Goal: Task Accomplishment & Management: Manage account settings

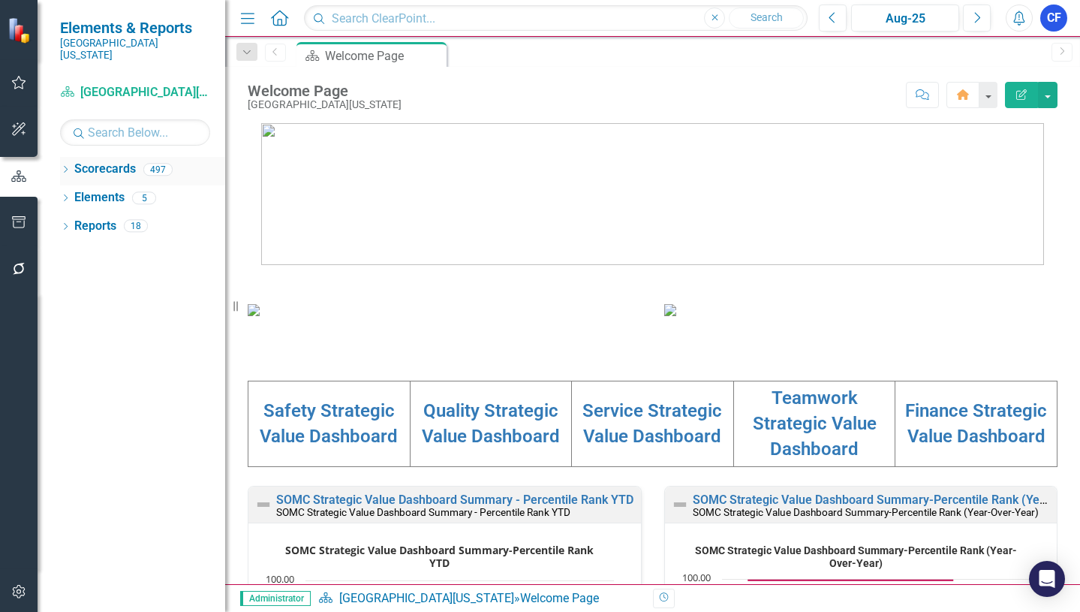
click at [66, 167] on icon "Dropdown" at bounding box center [65, 171] width 11 height 8
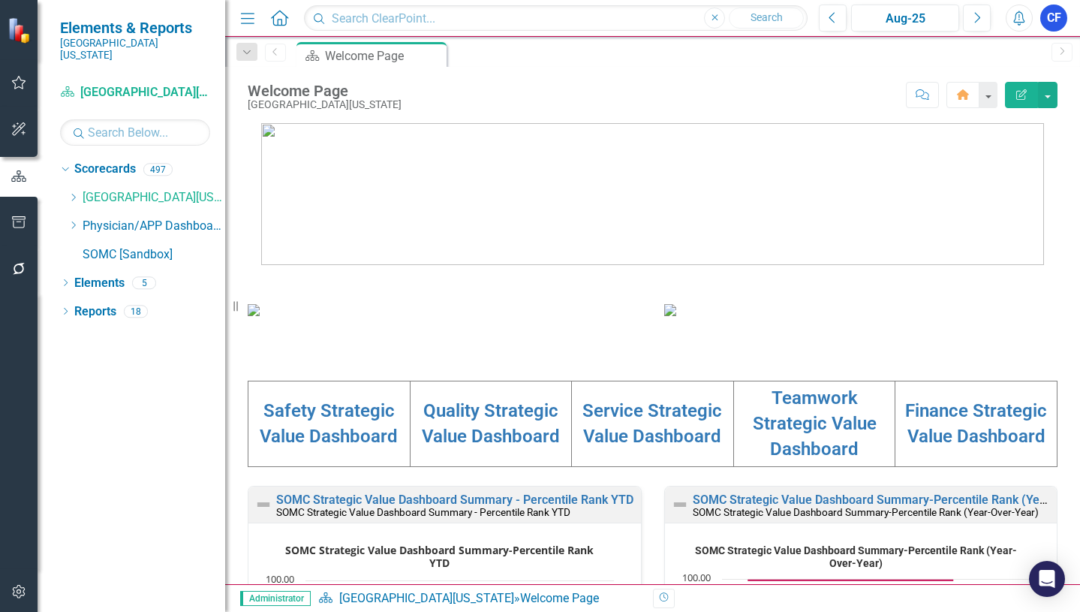
click at [80, 127] on icon "Search" at bounding box center [78, 133] width 15 height 14
click at [96, 121] on input "text" at bounding box center [135, 132] width 150 height 26
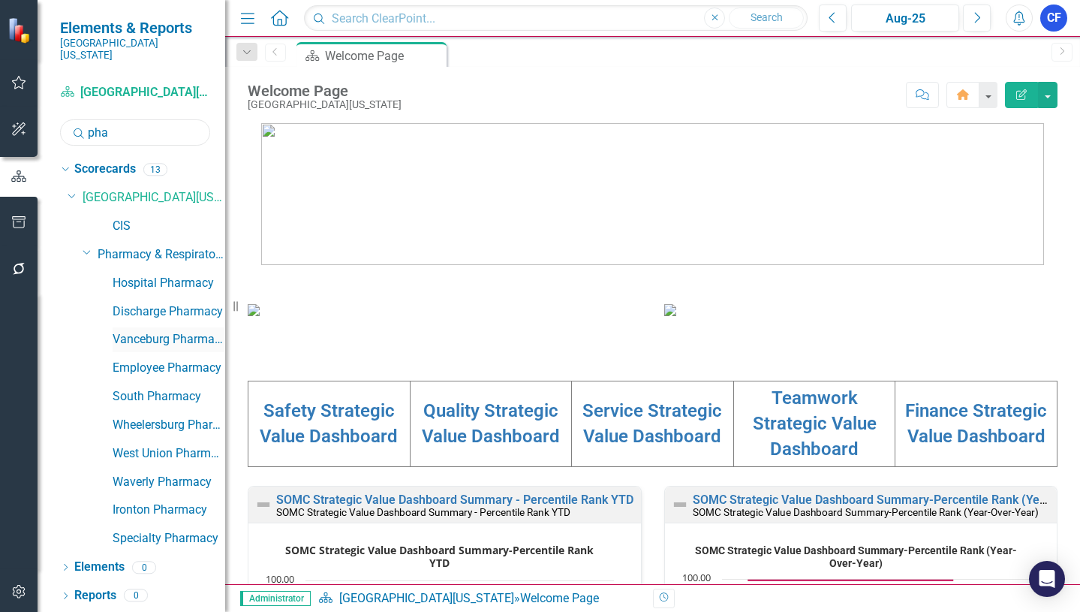
type input "pha"
click at [176, 331] on link "Vanceburg Pharmacy" at bounding box center [169, 339] width 113 height 17
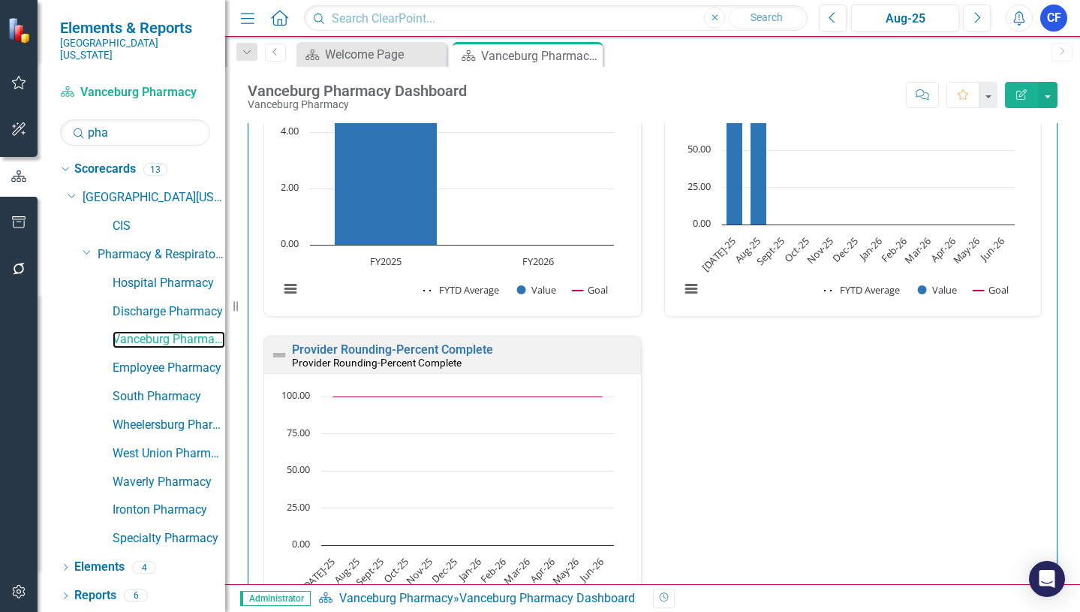
scroll to position [1510, 0]
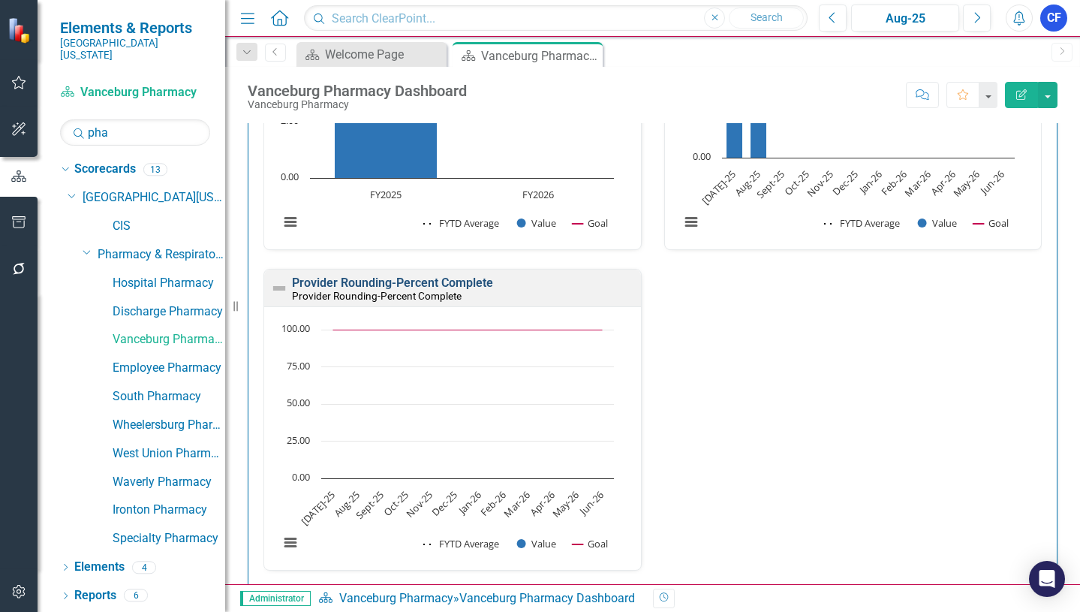
click at [358, 279] on link "Provider Rounding-Percent Complete" at bounding box center [392, 283] width 201 height 14
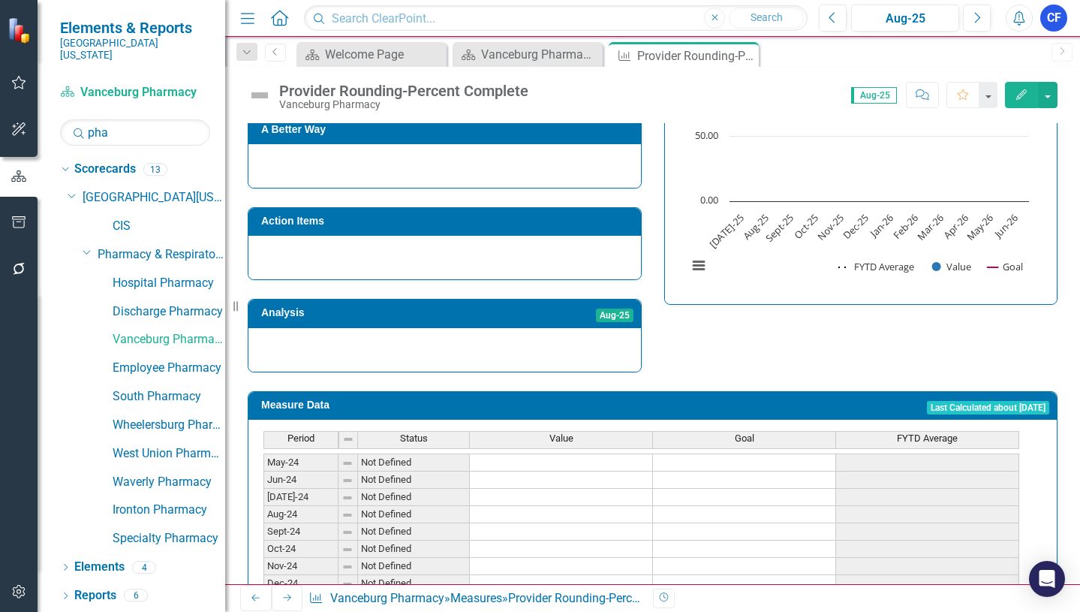
scroll to position [601, 0]
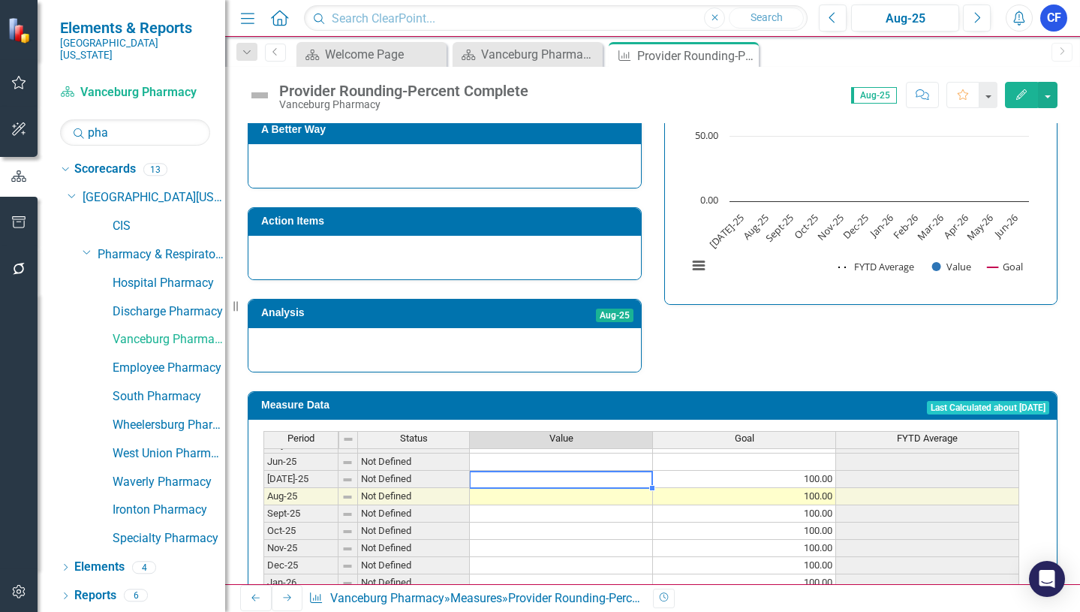
click at [538, 476] on tbody "Aug-24 Not Defined Sept-24 Not Defined Oct-24 Not Defined Nov-24 Not Defined De…" at bounding box center [642, 548] width 756 height 536
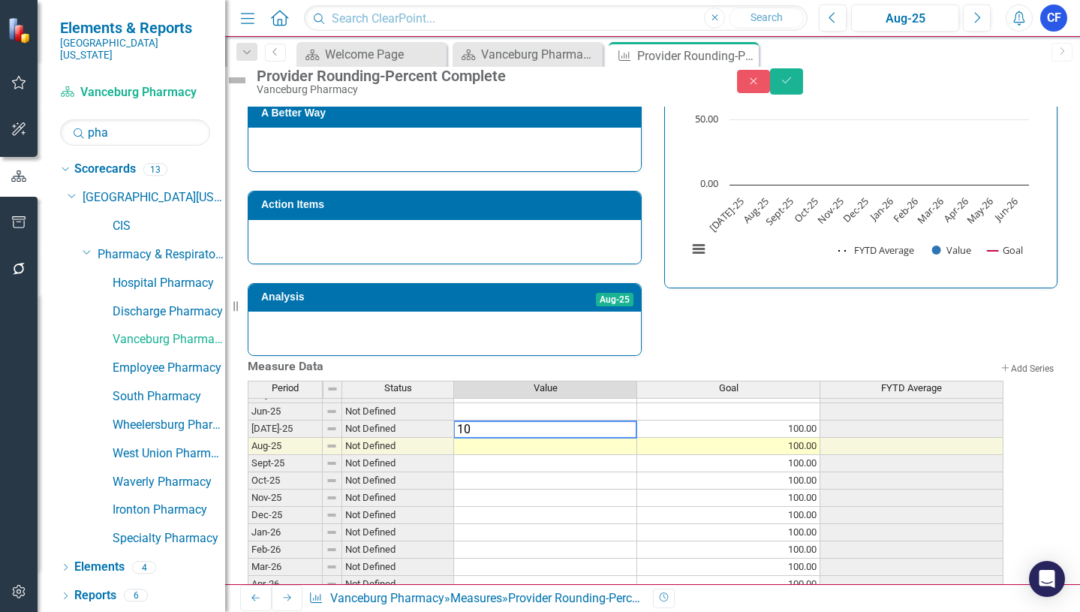
type textarea "100"
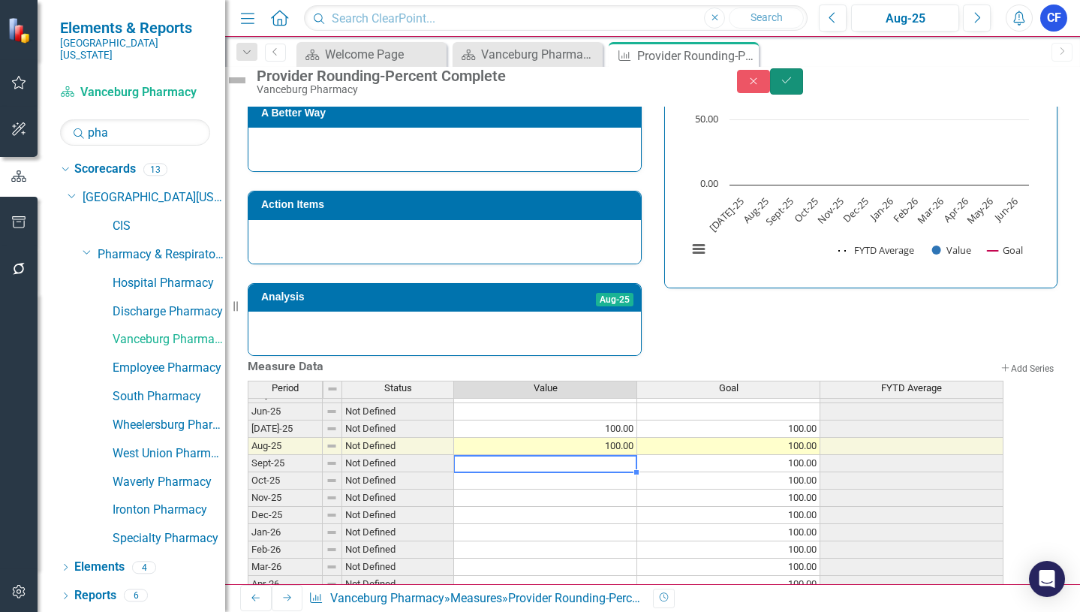
click at [803, 85] on button "Save" at bounding box center [786, 81] width 33 height 26
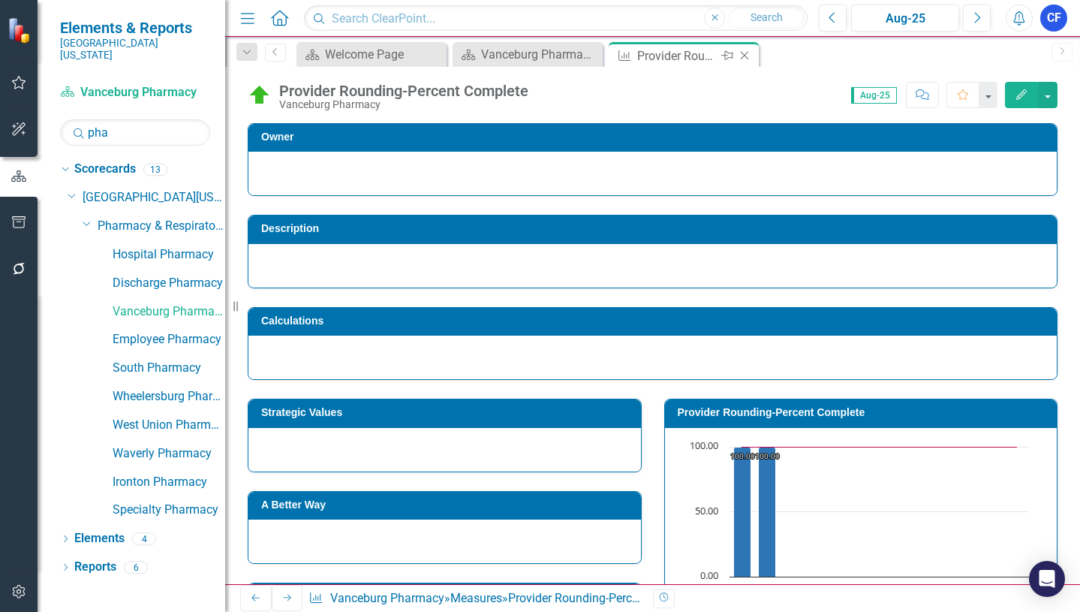
click at [751, 53] on icon "Close" at bounding box center [744, 56] width 15 height 12
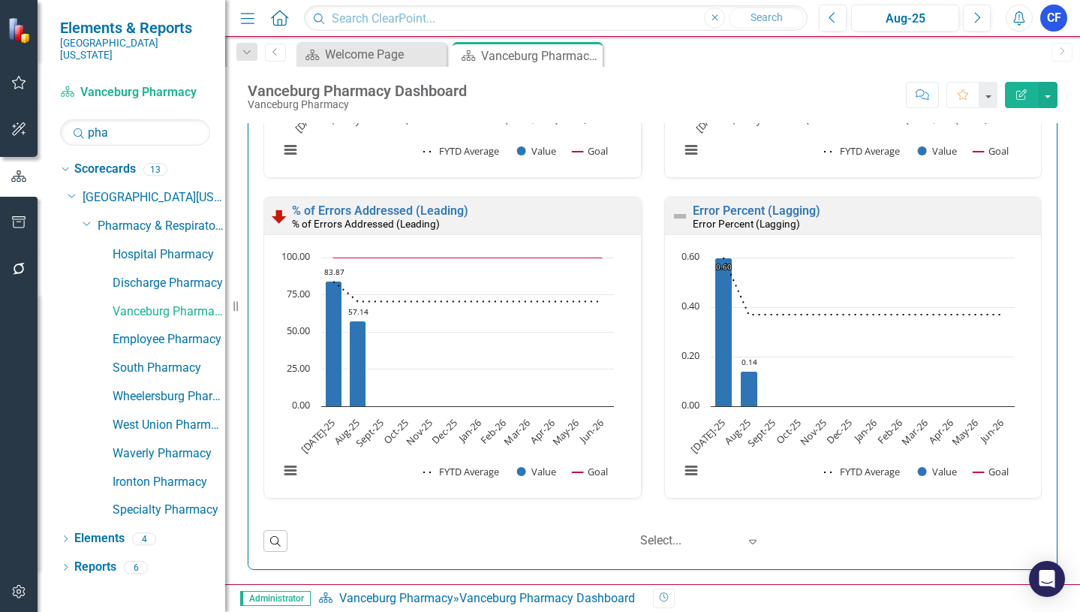
scroll to position [3296, 0]
click at [173, 388] on link "Wheelersburg Pharmacy" at bounding box center [169, 396] width 113 height 17
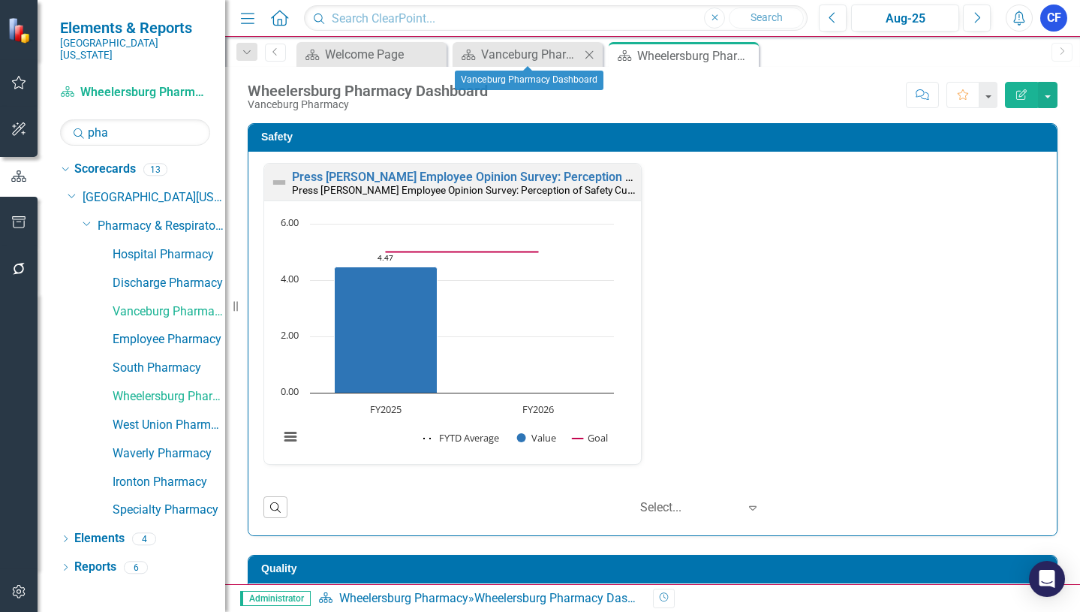
click at [589, 55] on icon "Close" at bounding box center [589, 55] width 15 height 12
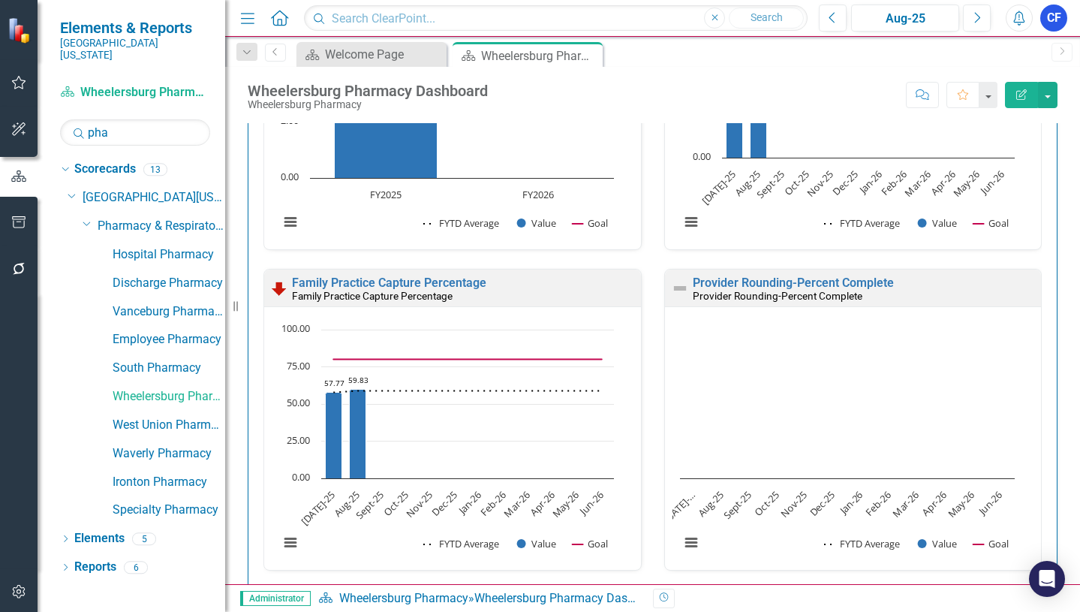
scroll to position [1418, 0]
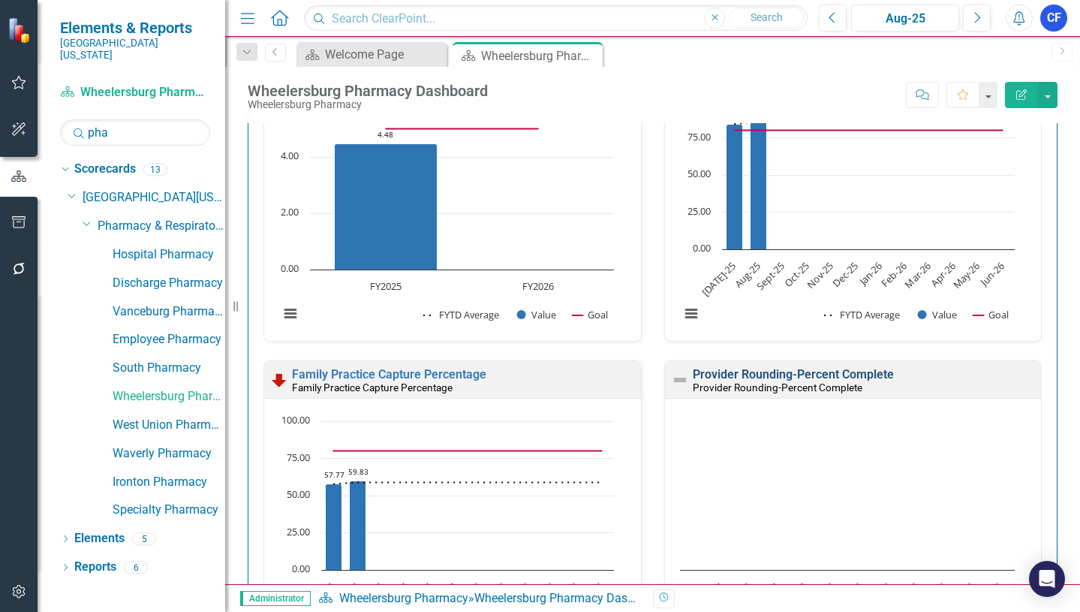
click at [769, 374] on link "Provider Rounding-Percent Complete" at bounding box center [793, 374] width 201 height 14
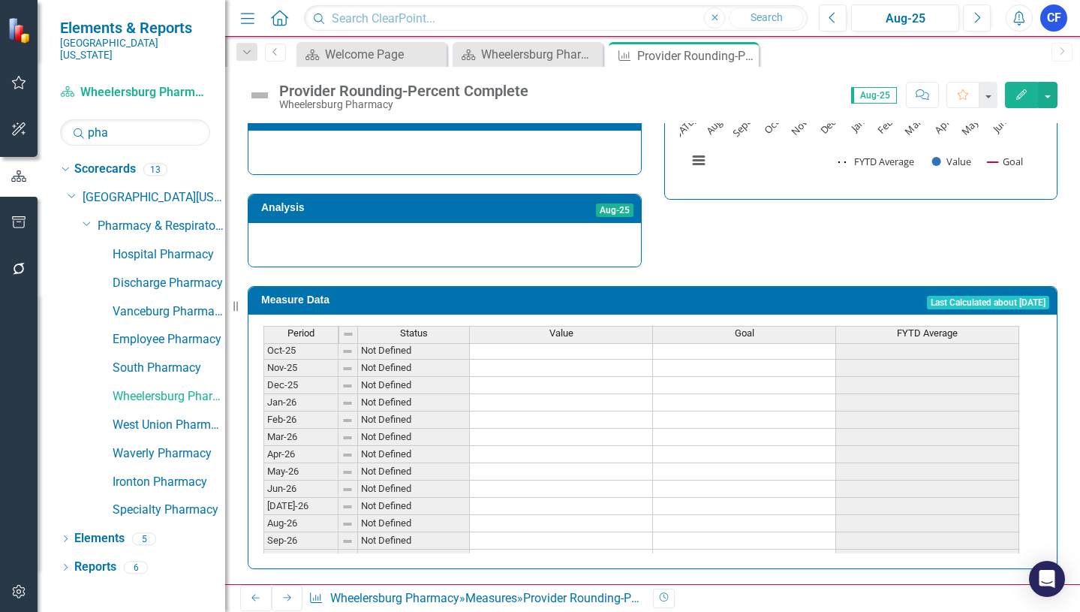
scroll to position [601, 0]
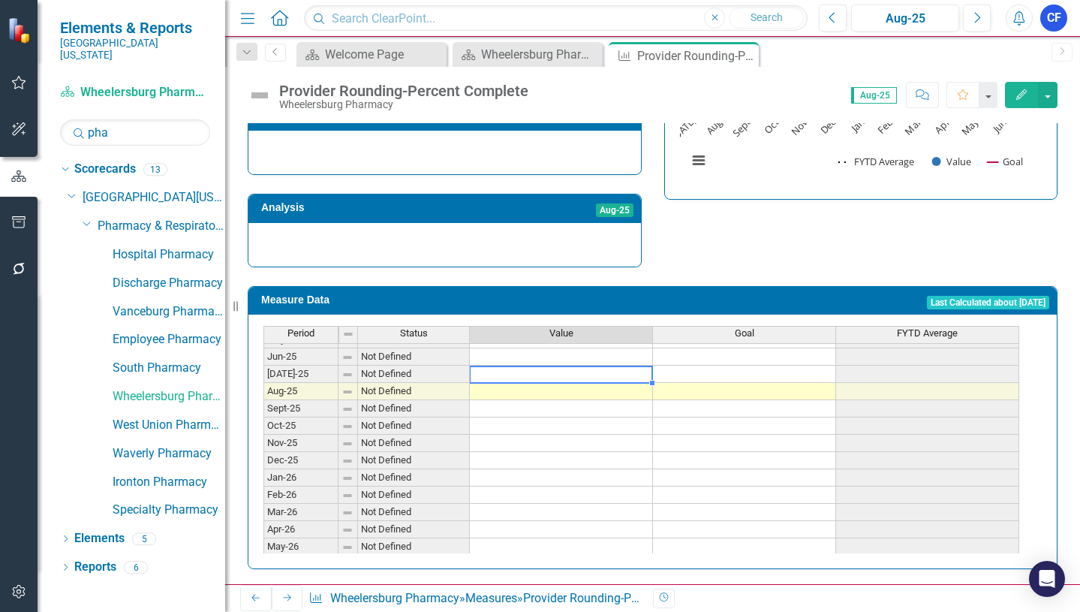
click at [614, 366] on tbody "Aug-24 Not Defined Sept-24 Not Defined Oct-24 Not Defined Nov-24 Not Defined De…" at bounding box center [642, 443] width 756 height 536
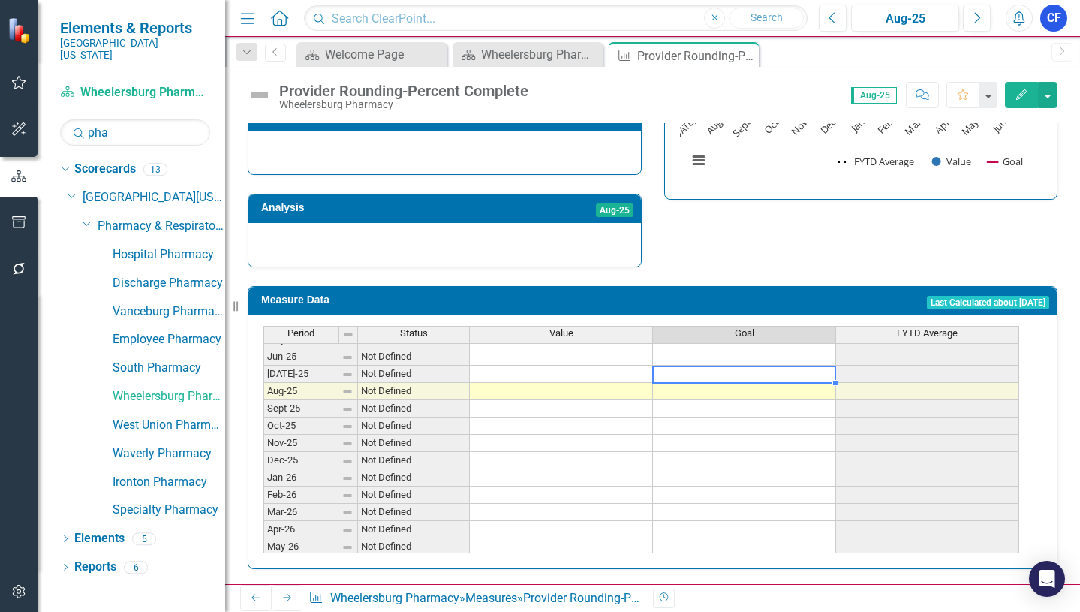
click at [707, 366] on td at bounding box center [744, 374] width 183 height 17
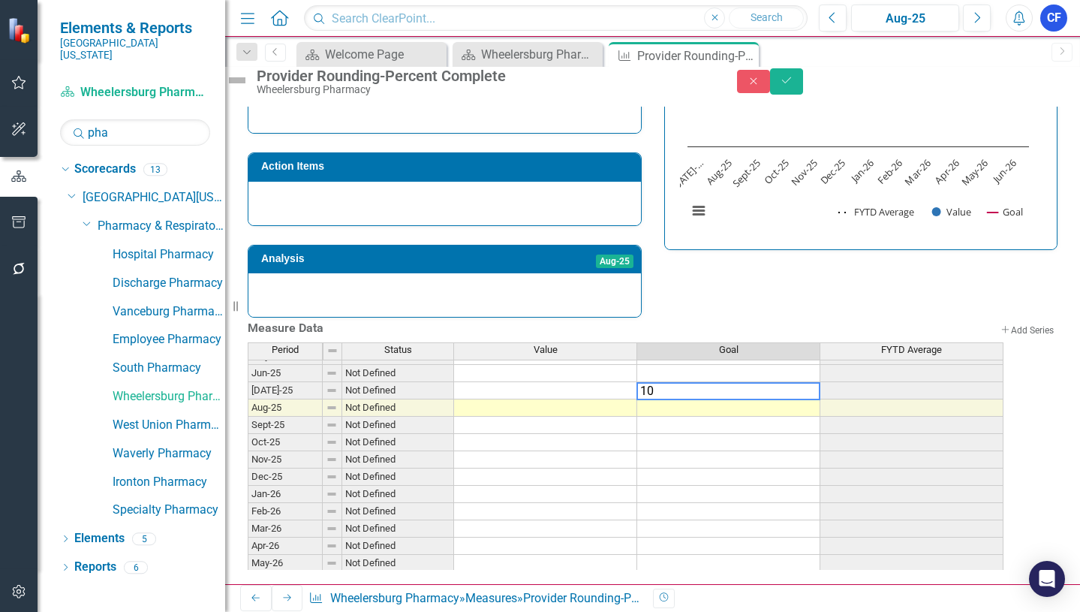
type textarea "100"
click at [803, 382] on td "100.00" at bounding box center [728, 390] width 183 height 17
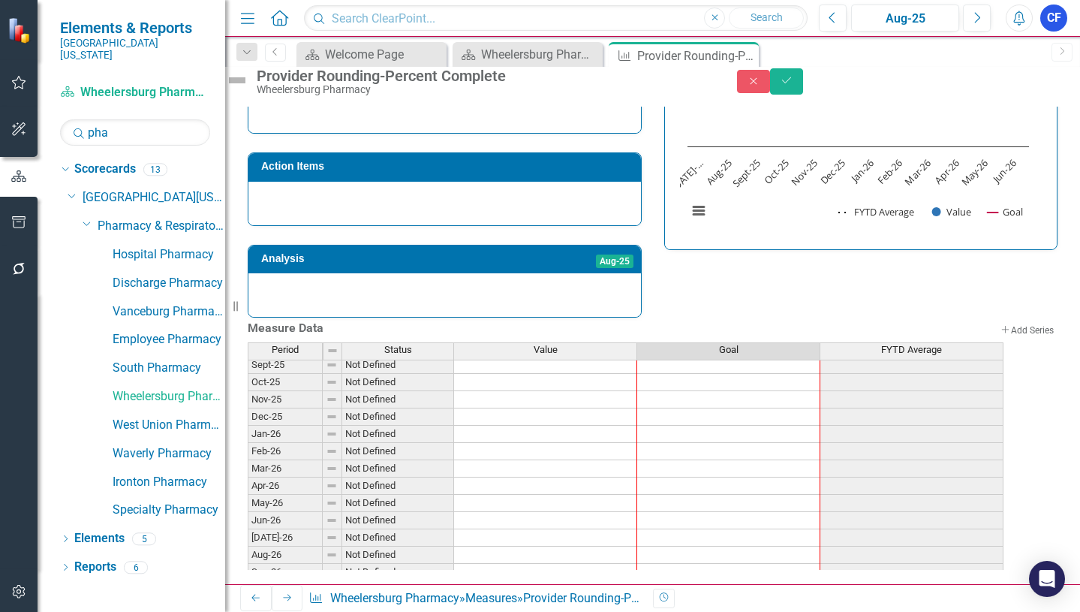
scroll to position [676, 0]
drag, startPoint x: 834, startPoint y: 386, endPoint x: 818, endPoint y: 499, distance: 114.5
click at [248, 499] on div "Period Status Value Goal FYTD Average Aug-24 Not Defined Sept-24 Not Defined Oc…" at bounding box center [248, 375] width 0 height 554
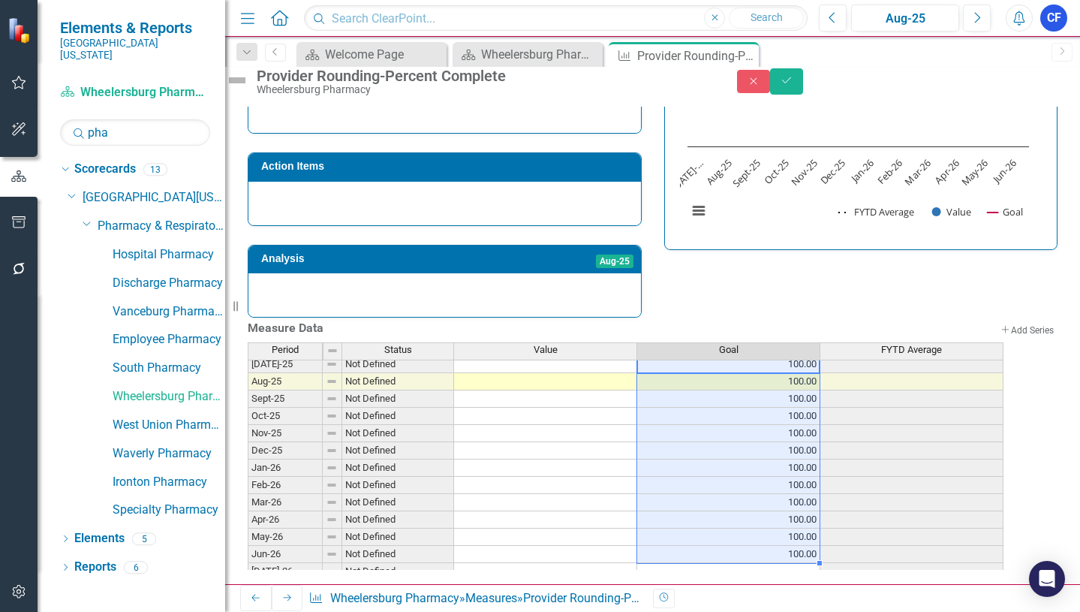
scroll to position [601, 0]
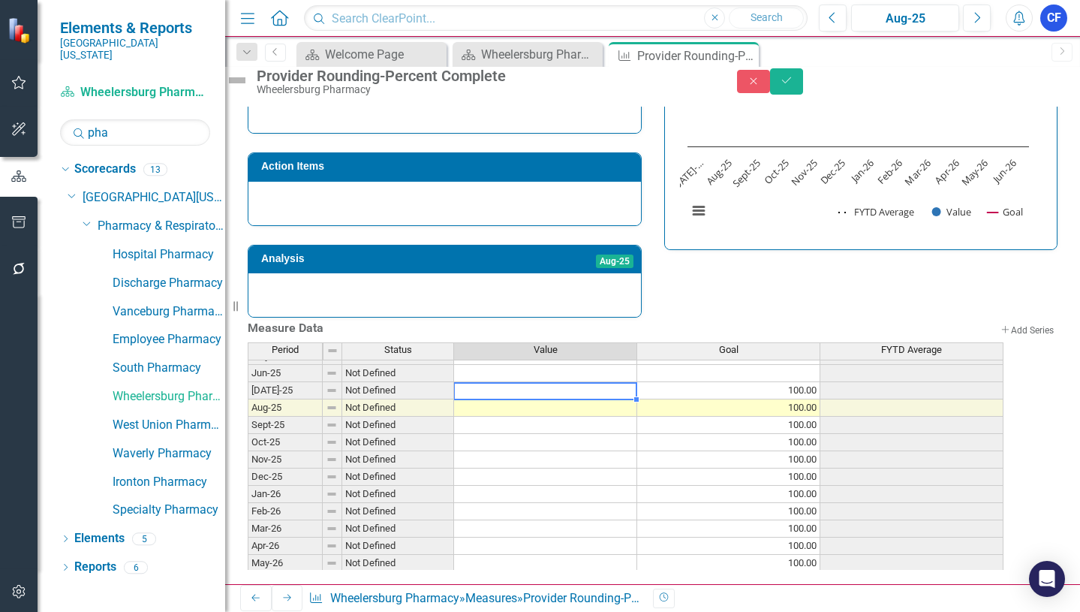
click at [523, 379] on tbody "Aug-24 Not Defined Sept-24 Not Defined Oct-24 Not Defined Nov-24 Not Defined De…" at bounding box center [626, 459] width 756 height 536
type textarea "0"
type textarea "100"
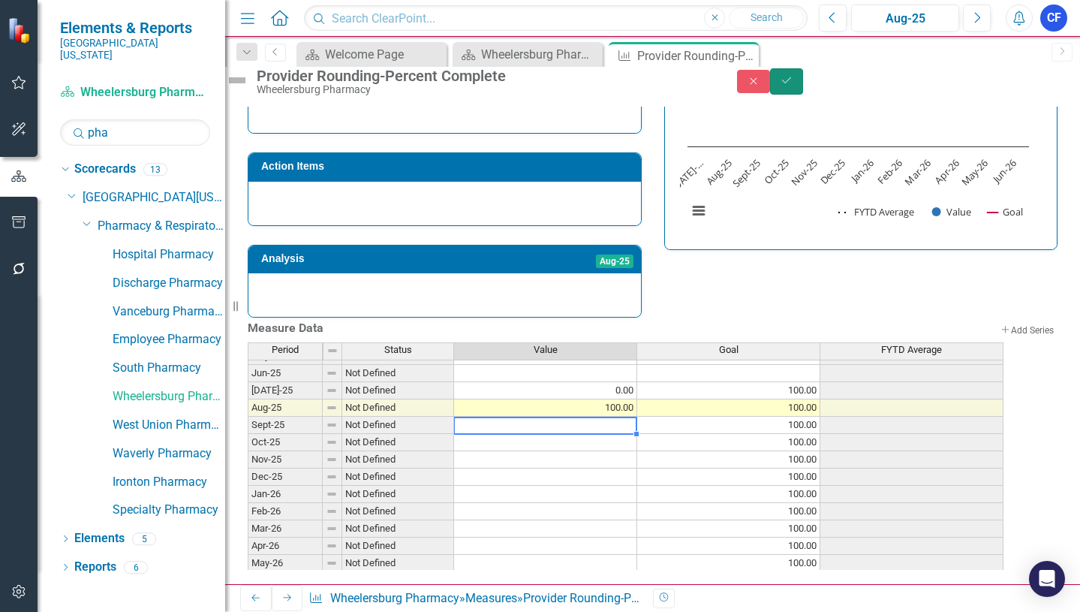
click at [794, 86] on icon "Save" at bounding box center [787, 80] width 14 height 11
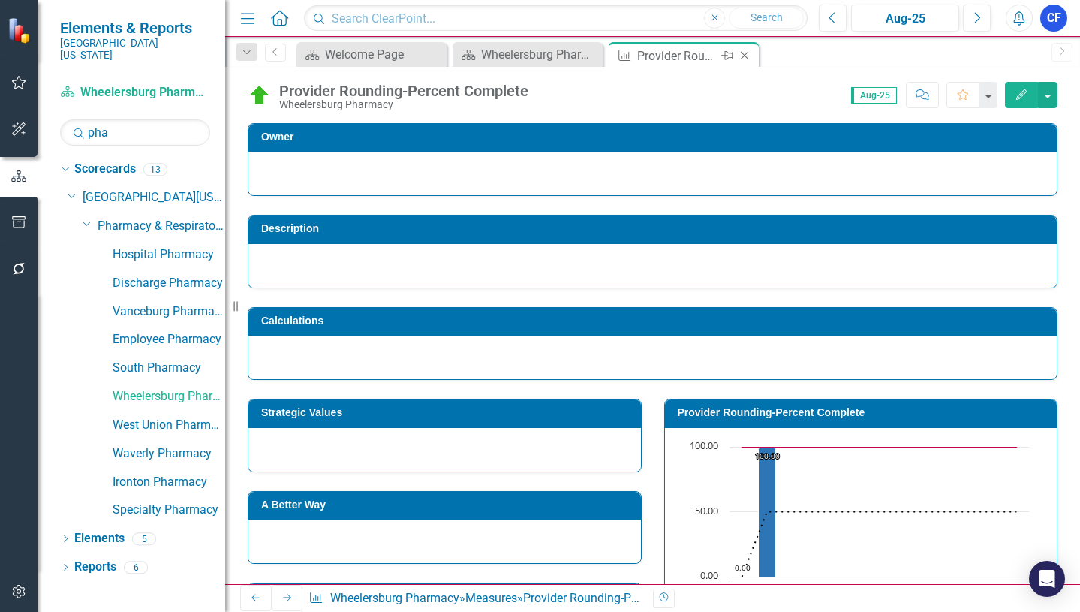
click at [749, 56] on icon "Close" at bounding box center [744, 56] width 15 height 12
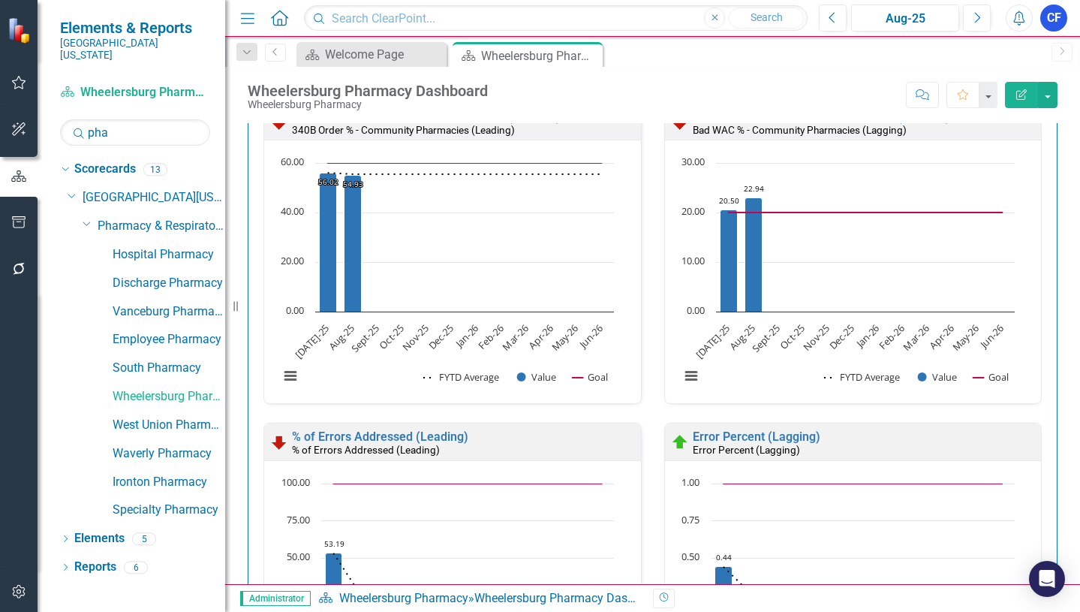
scroll to position [3045, 0]
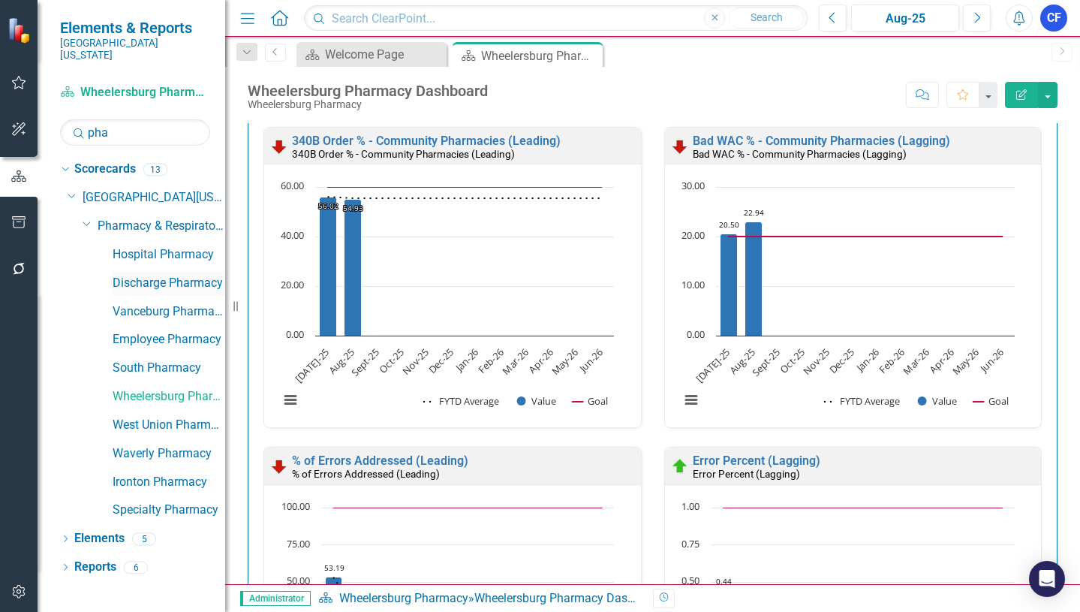
click at [162, 275] on link "Discharge Pharmacy" at bounding box center [169, 283] width 113 height 17
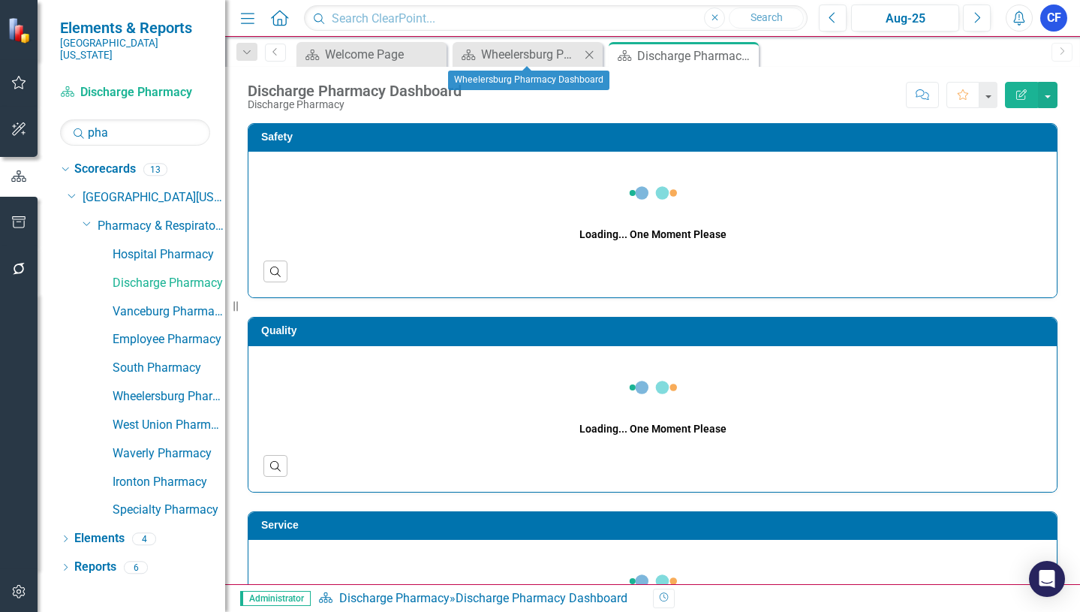
click at [585, 54] on icon "Close" at bounding box center [589, 55] width 15 height 12
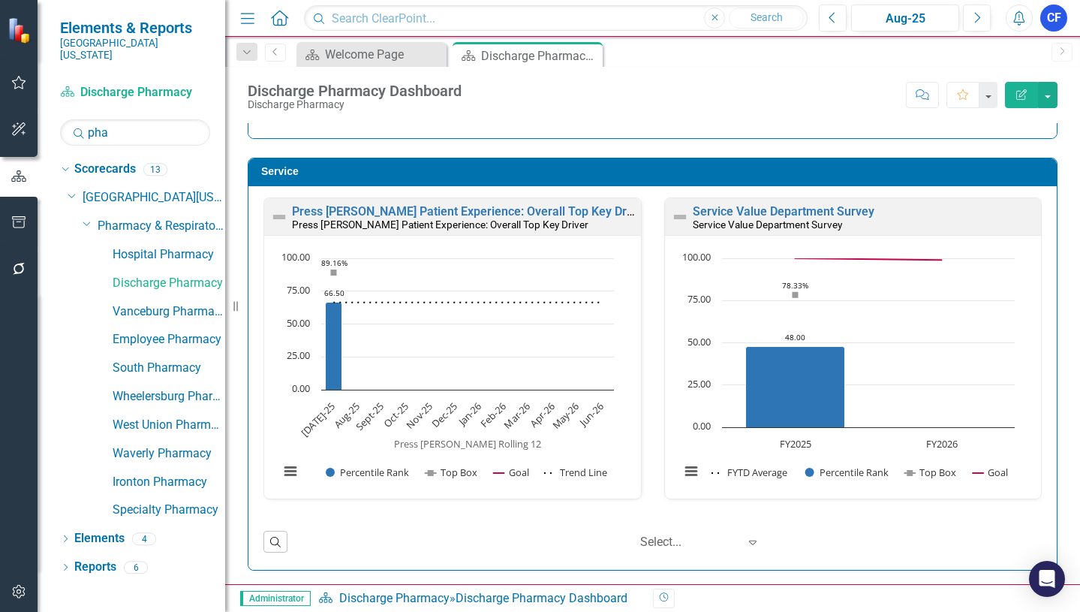
scroll to position [601, 0]
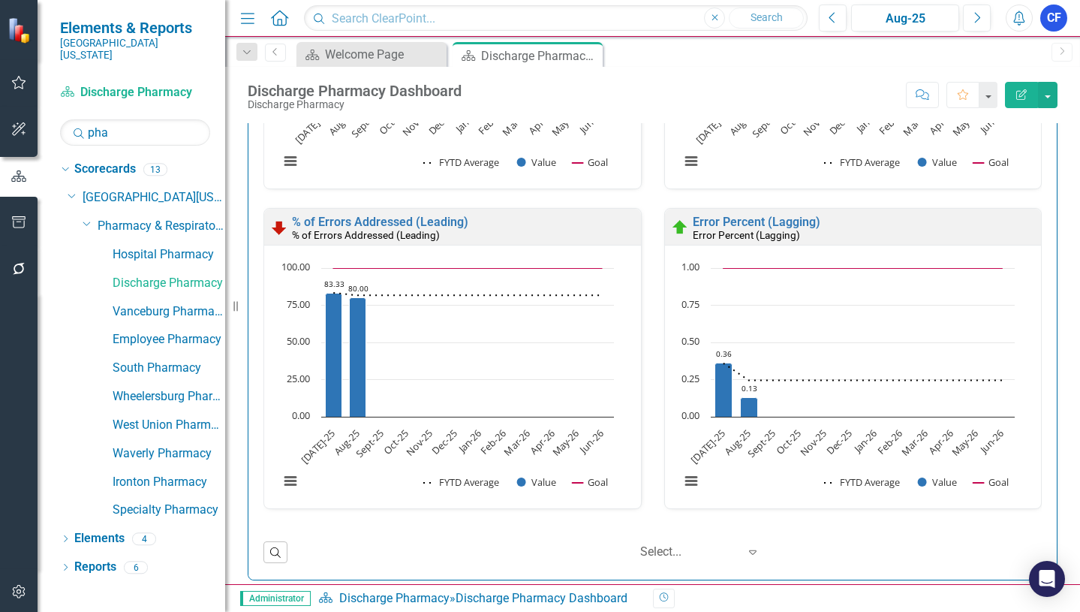
scroll to position [3615, 0]
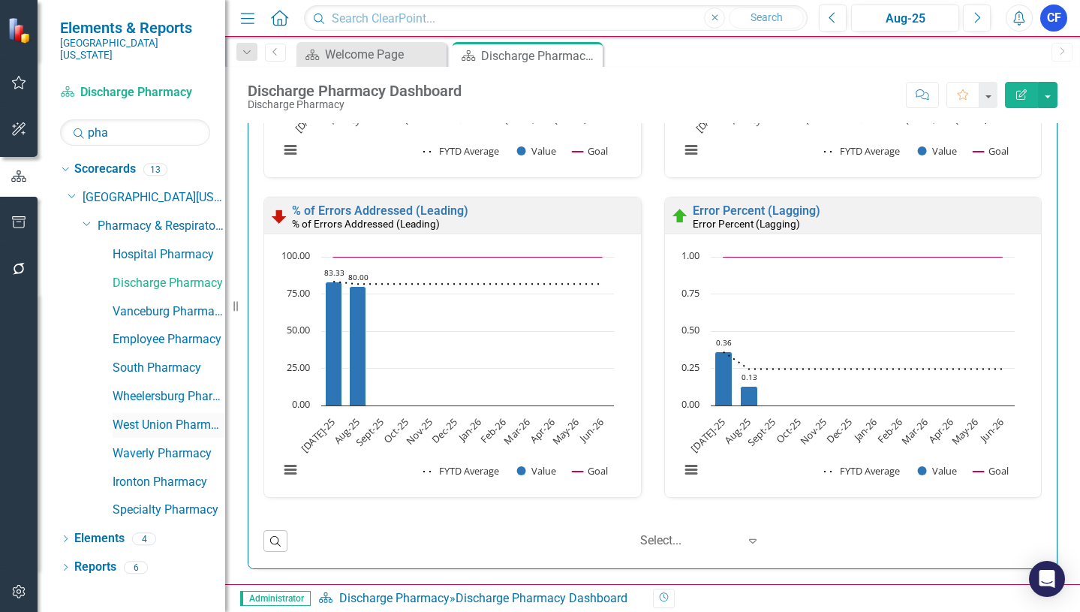
click at [168, 417] on link "West Union Pharmacy" at bounding box center [169, 425] width 113 height 17
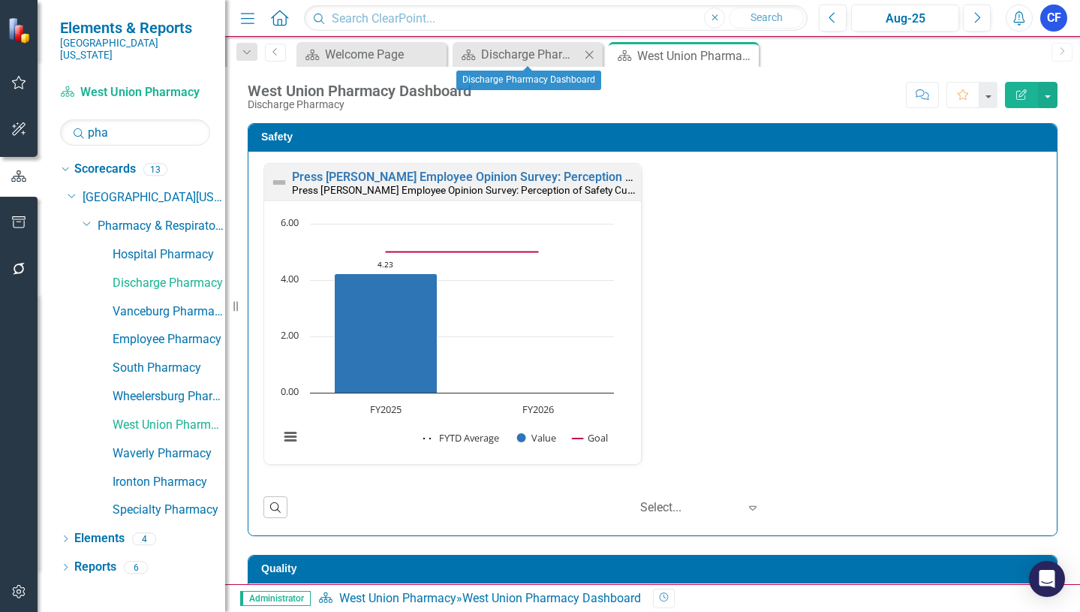
click at [589, 53] on icon "Close" at bounding box center [589, 55] width 15 height 12
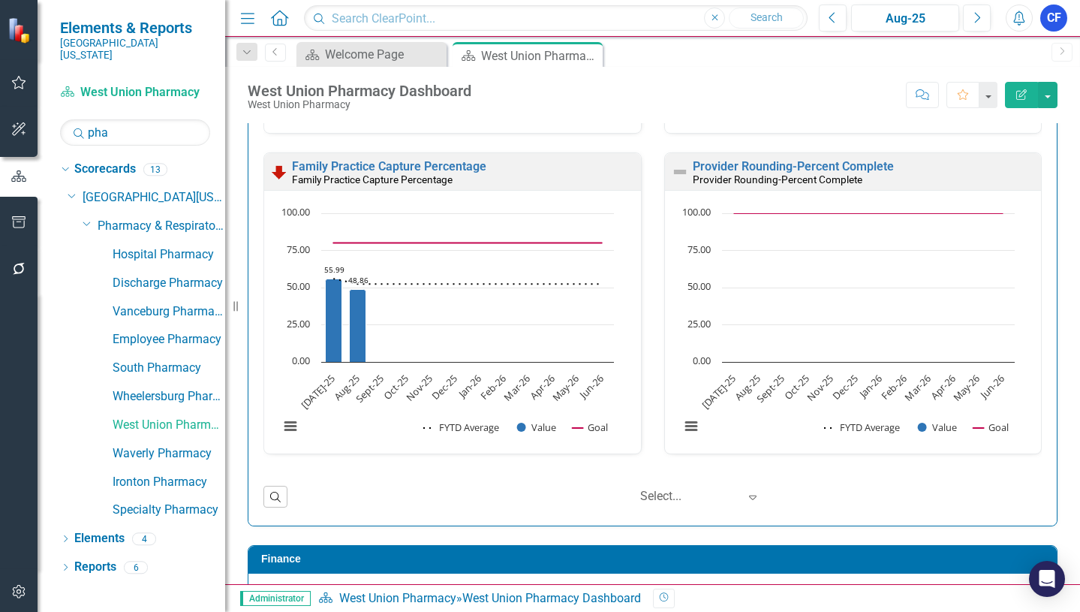
scroll to position [1652, 0]
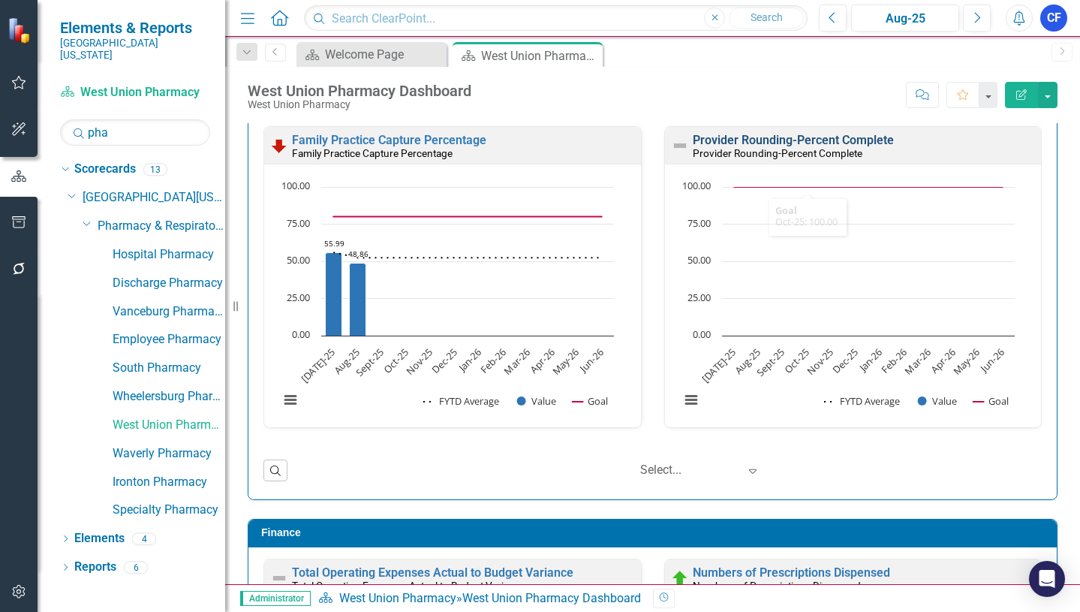
click at [810, 143] on link "Provider Rounding-Percent Complete" at bounding box center [793, 140] width 201 height 14
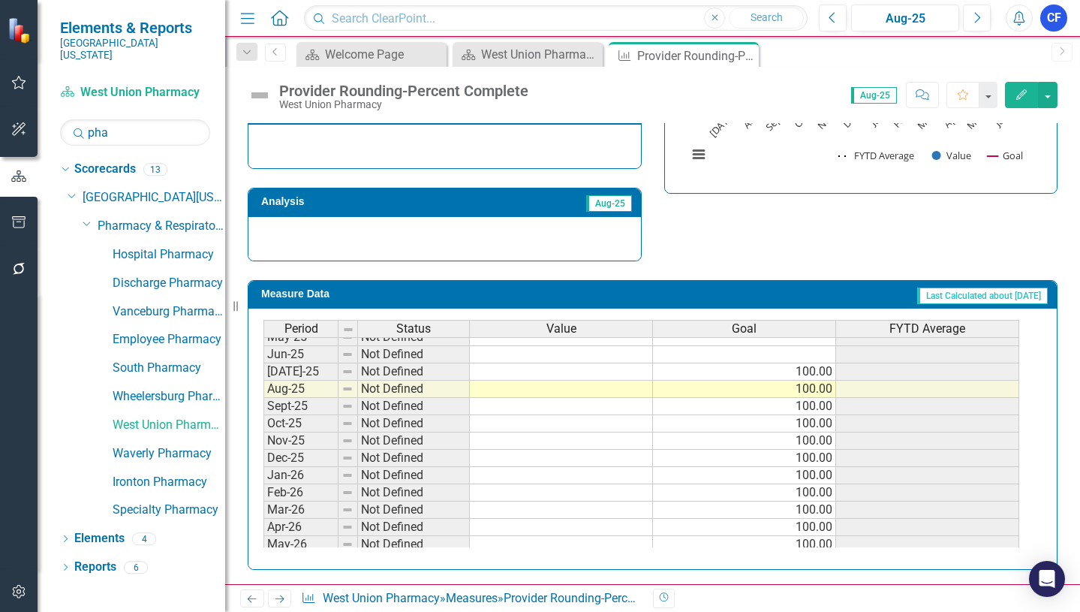
scroll to position [601, 0]
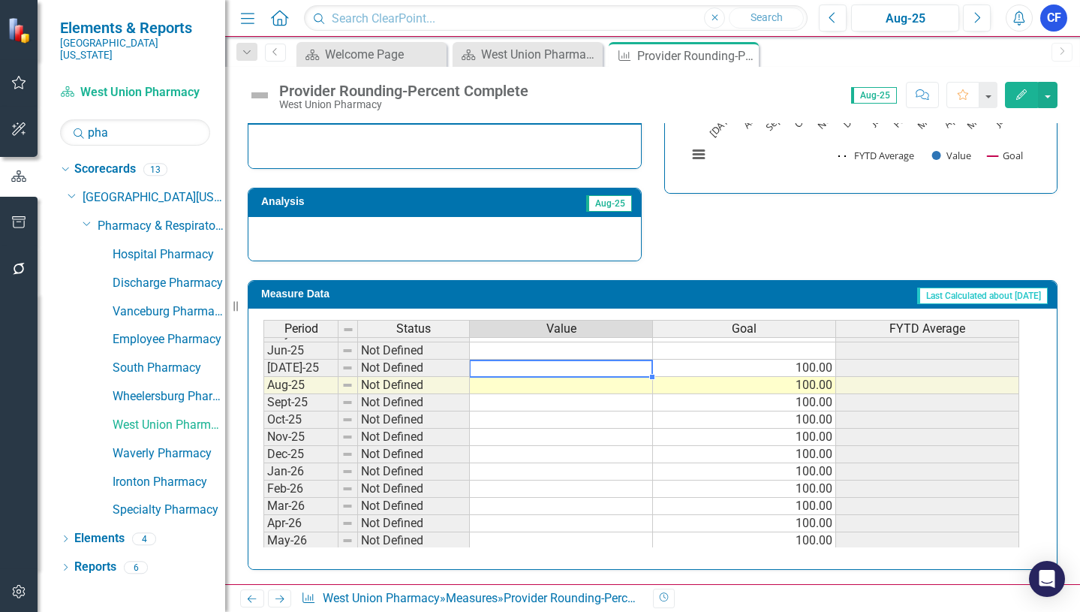
click at [618, 366] on tbody "Aug-24 Not Defined Sept-24 Not Defined Oct-24 Not Defined Nov-24 Not Defined De…" at bounding box center [642, 437] width 756 height 536
type textarea "0"
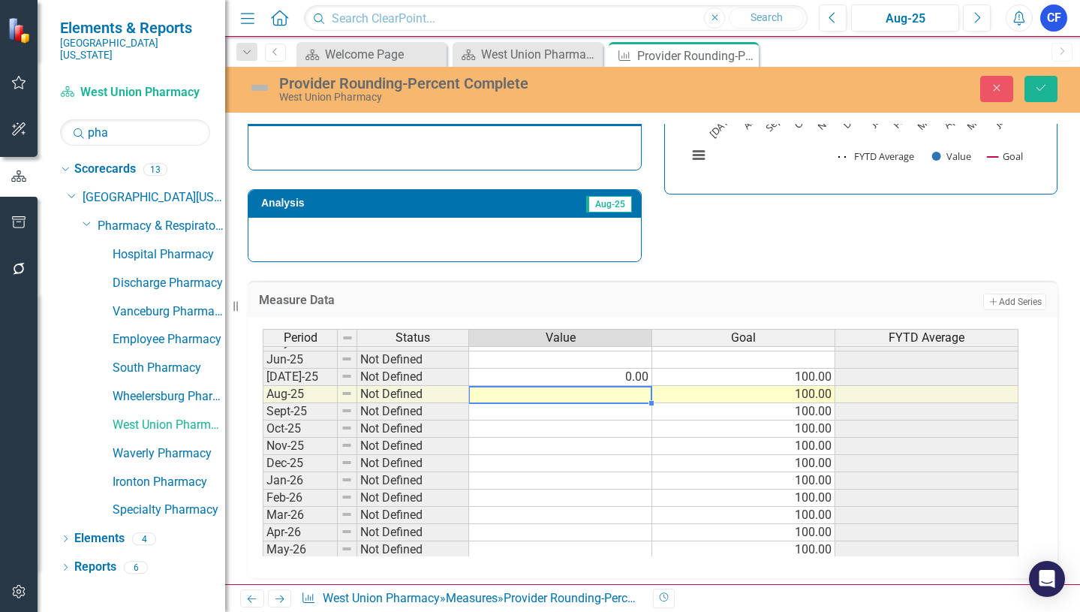
type textarea "0"
click at [1046, 90] on icon "Save" at bounding box center [1042, 88] width 14 height 11
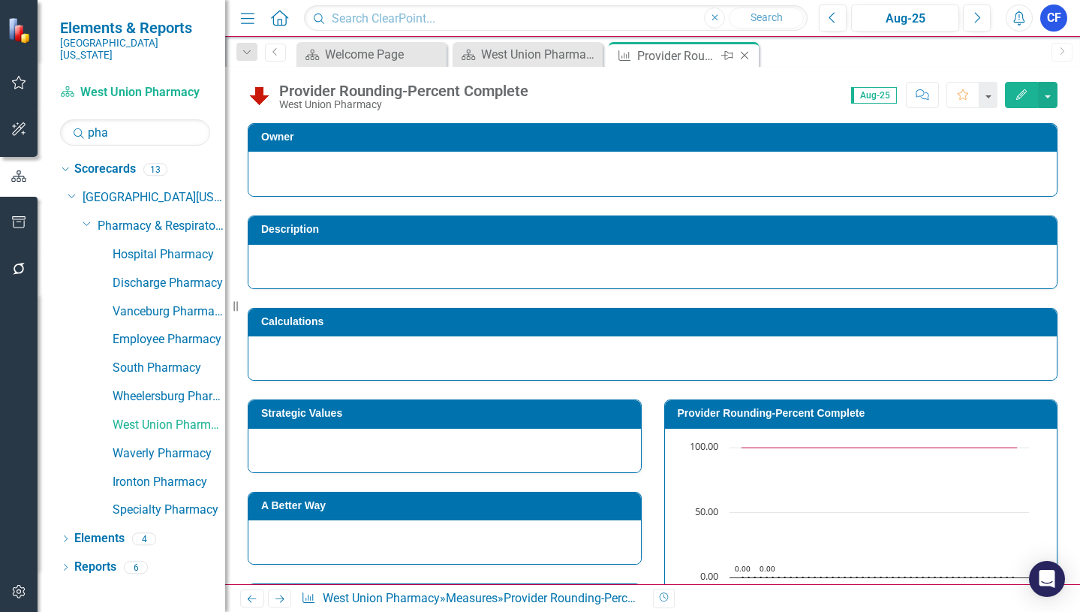
click at [747, 57] on icon "Close" at bounding box center [744, 56] width 15 height 12
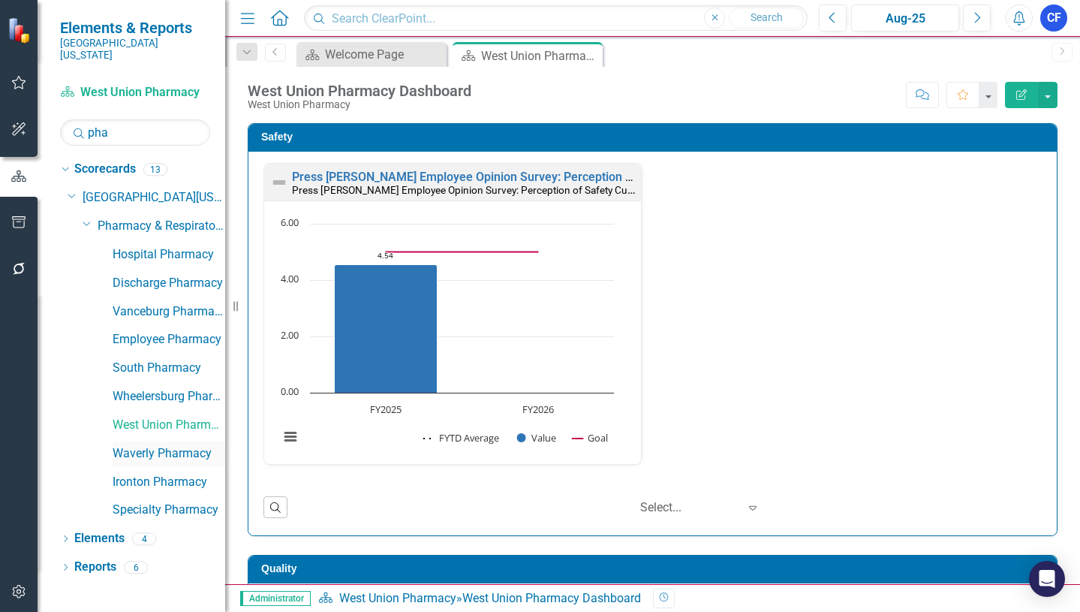
click at [168, 445] on link "Waverly Pharmacy" at bounding box center [169, 453] width 113 height 17
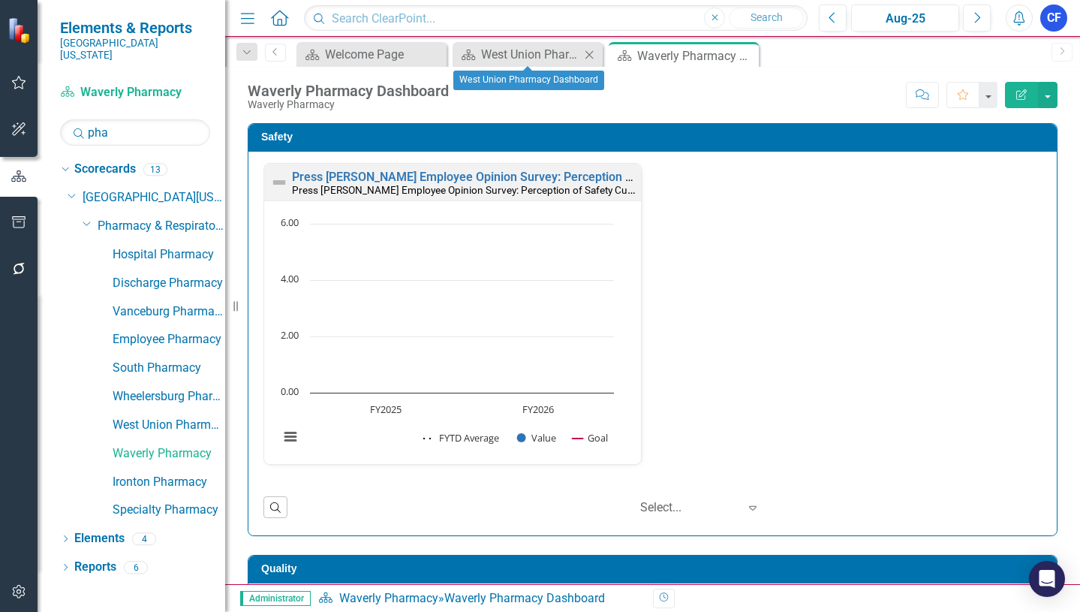
click at [584, 53] on icon "Close" at bounding box center [589, 55] width 15 height 12
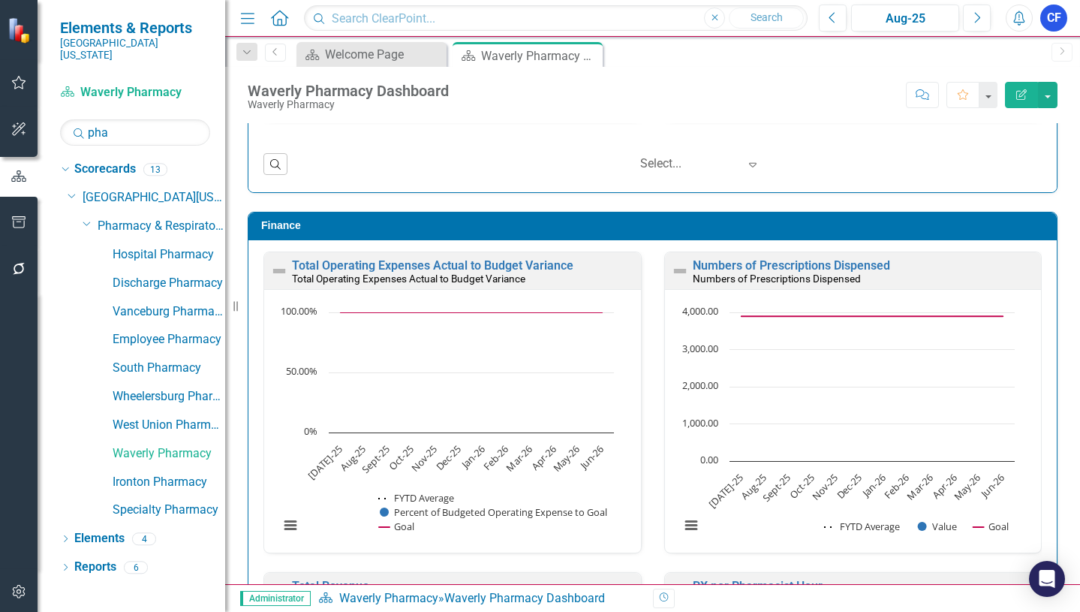
scroll to position [2027, 0]
